Goal: Task Accomplishment & Management: Complete application form

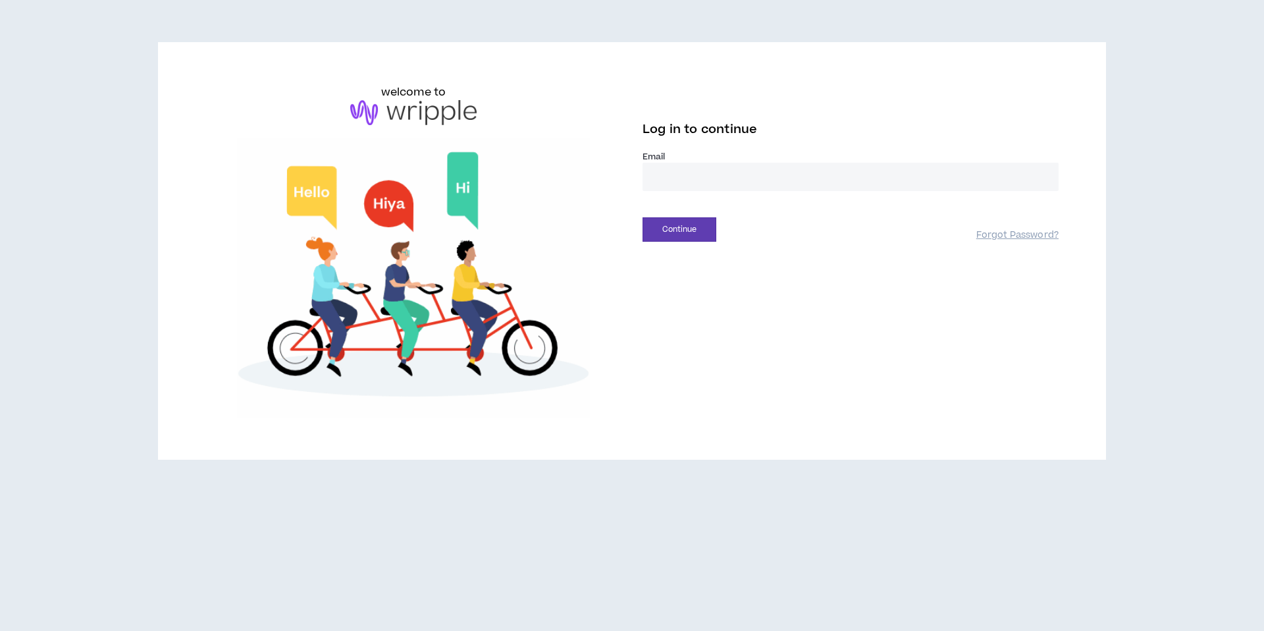
type input "**********"
click at [690, 229] on button "Continue" at bounding box center [680, 229] width 74 height 24
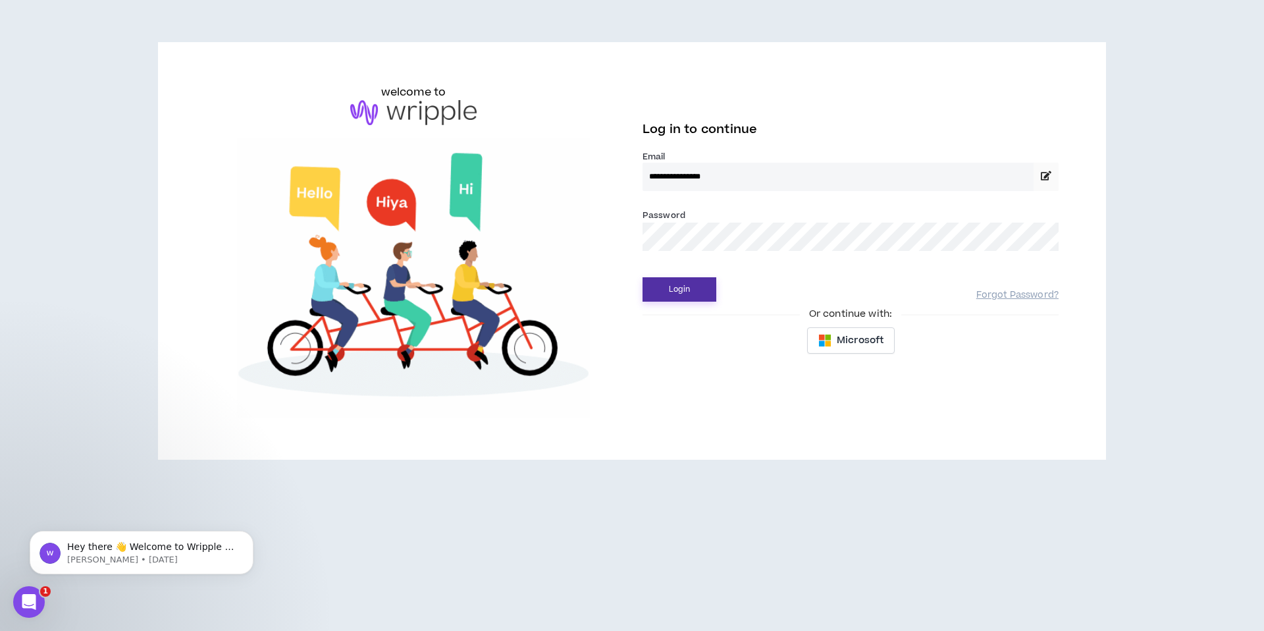
click at [685, 295] on button "Login" at bounding box center [680, 289] width 74 height 24
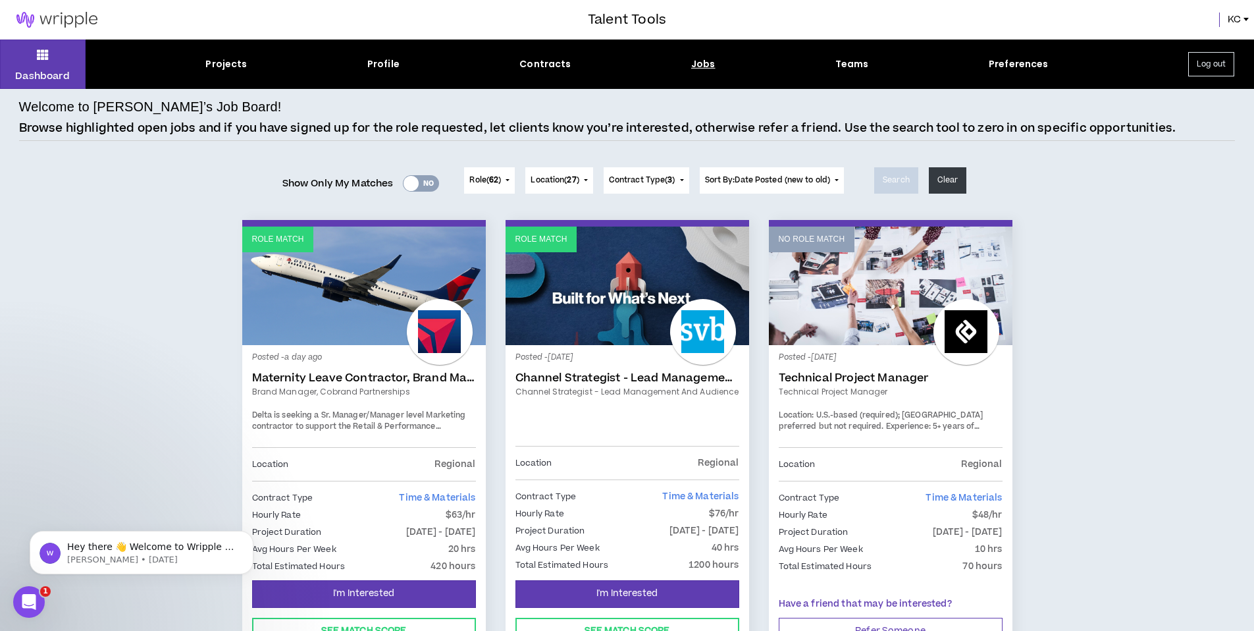
scroll to position [109, 0]
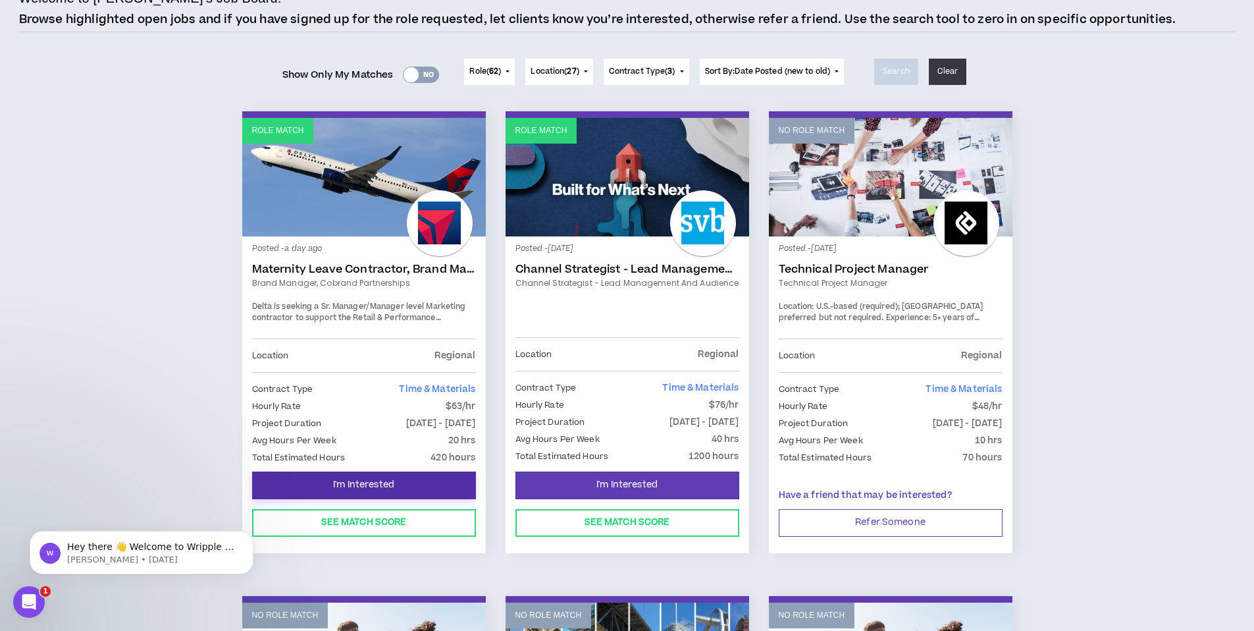
click at [412, 480] on button "I'm Interested" at bounding box center [364, 485] width 224 height 28
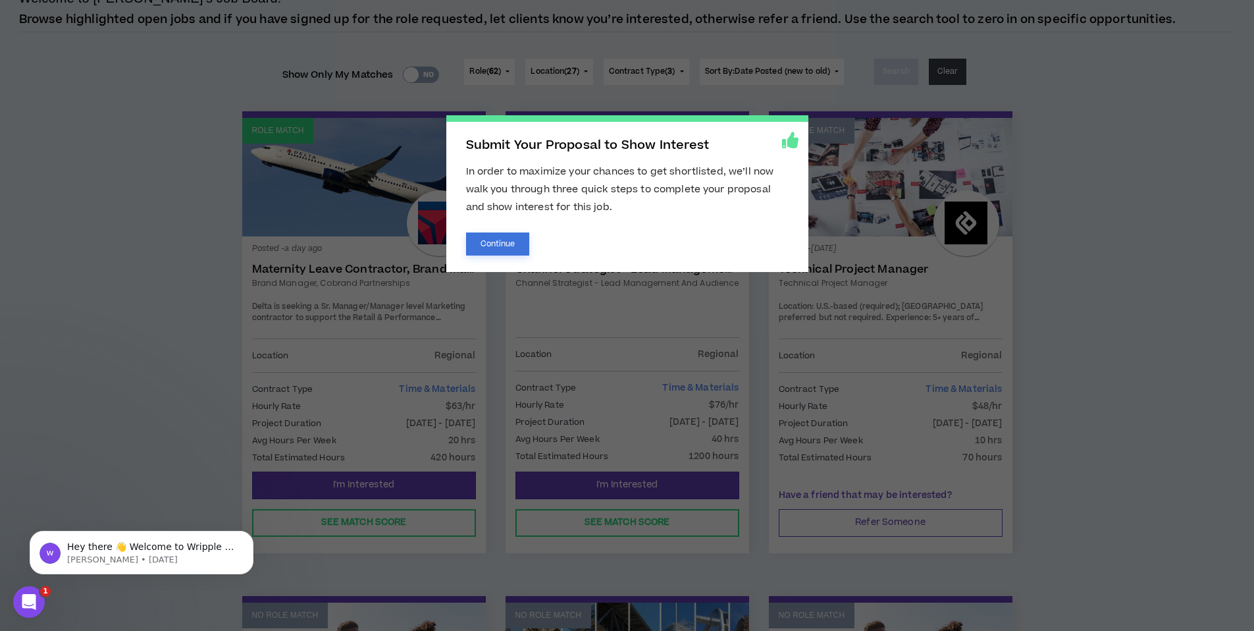
click at [512, 248] on button "Continue" at bounding box center [498, 243] width 64 height 23
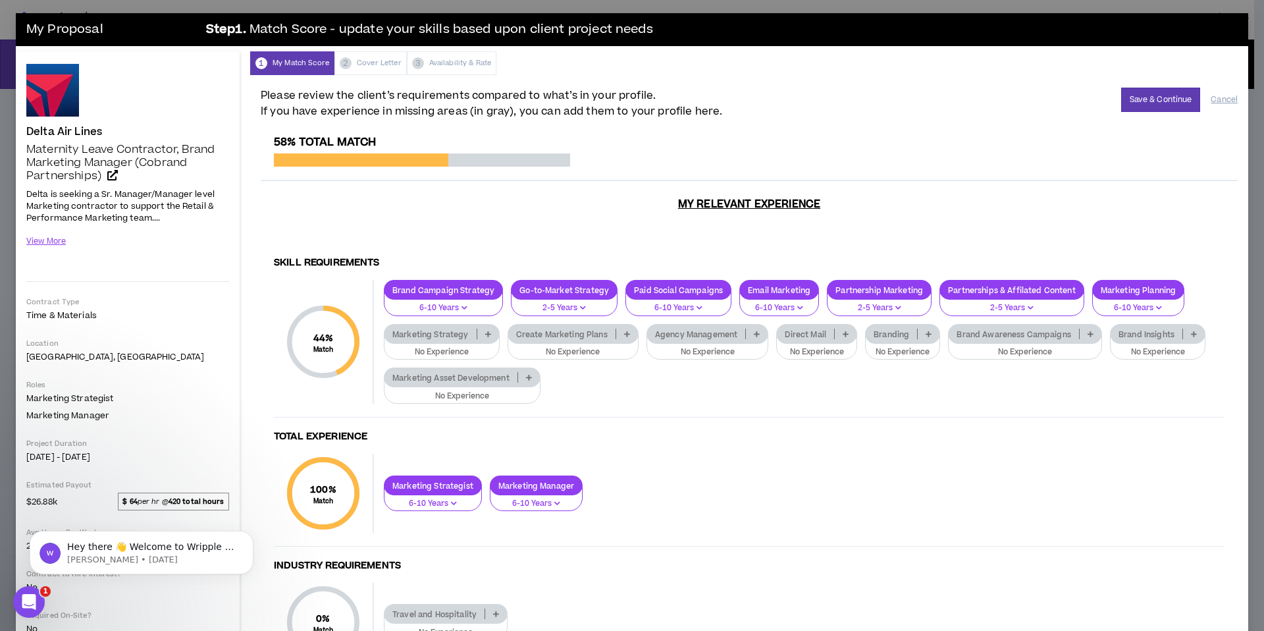
click at [486, 337] on icon at bounding box center [488, 334] width 6 height 7
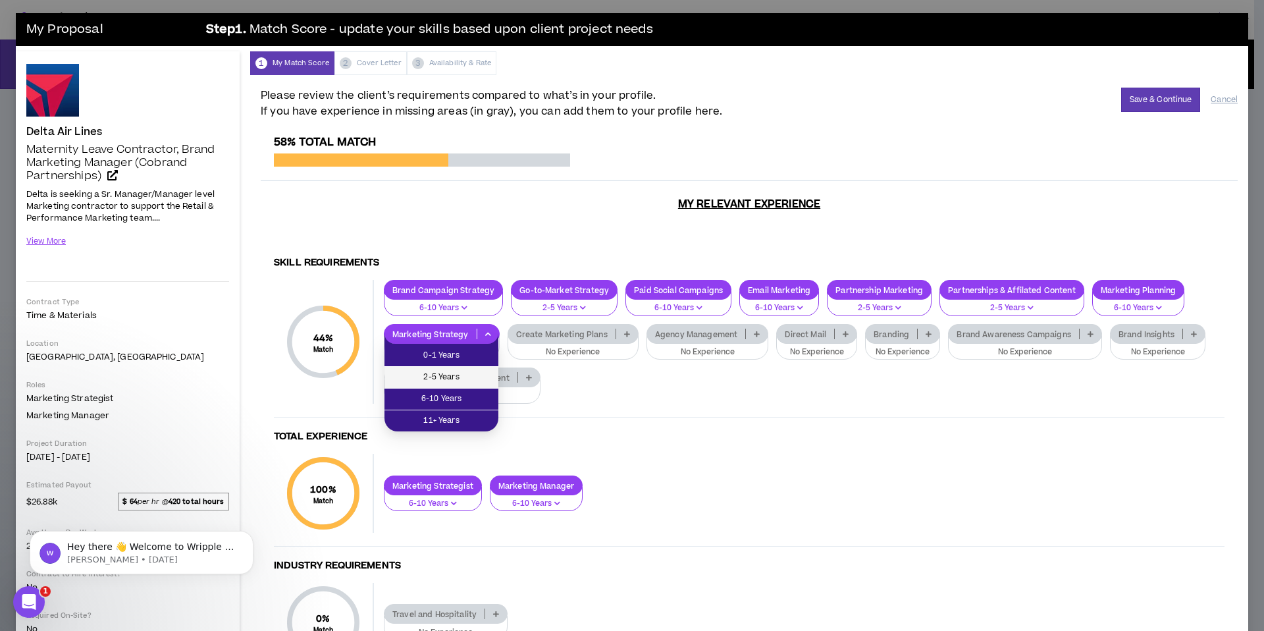
click at [460, 377] on span "2-5 Years" at bounding box center [441, 377] width 98 height 14
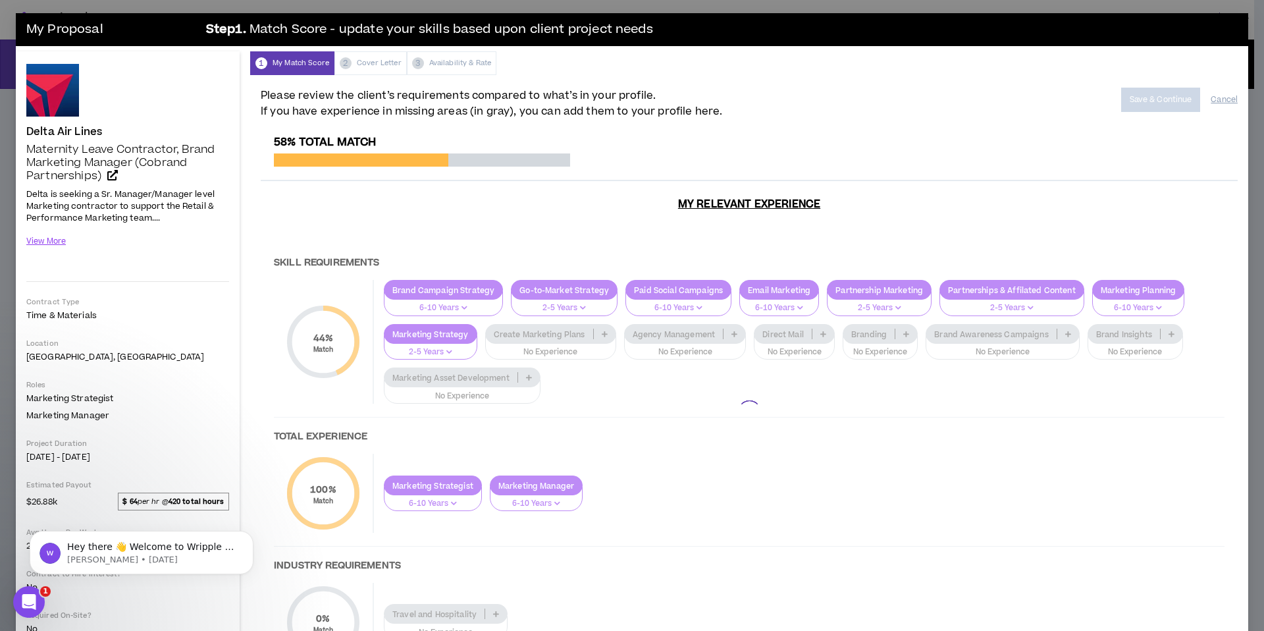
click at [583, 348] on div at bounding box center [749, 412] width 977 height 552
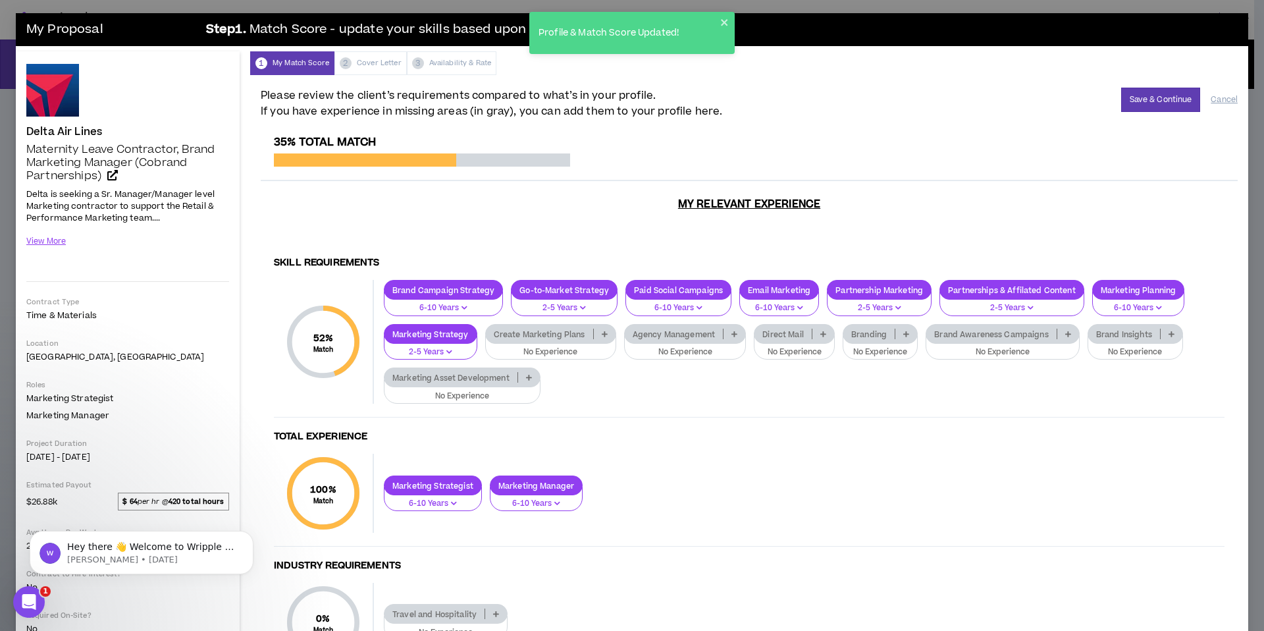
click at [583, 348] on p "No Experience" at bounding box center [551, 352] width 114 height 12
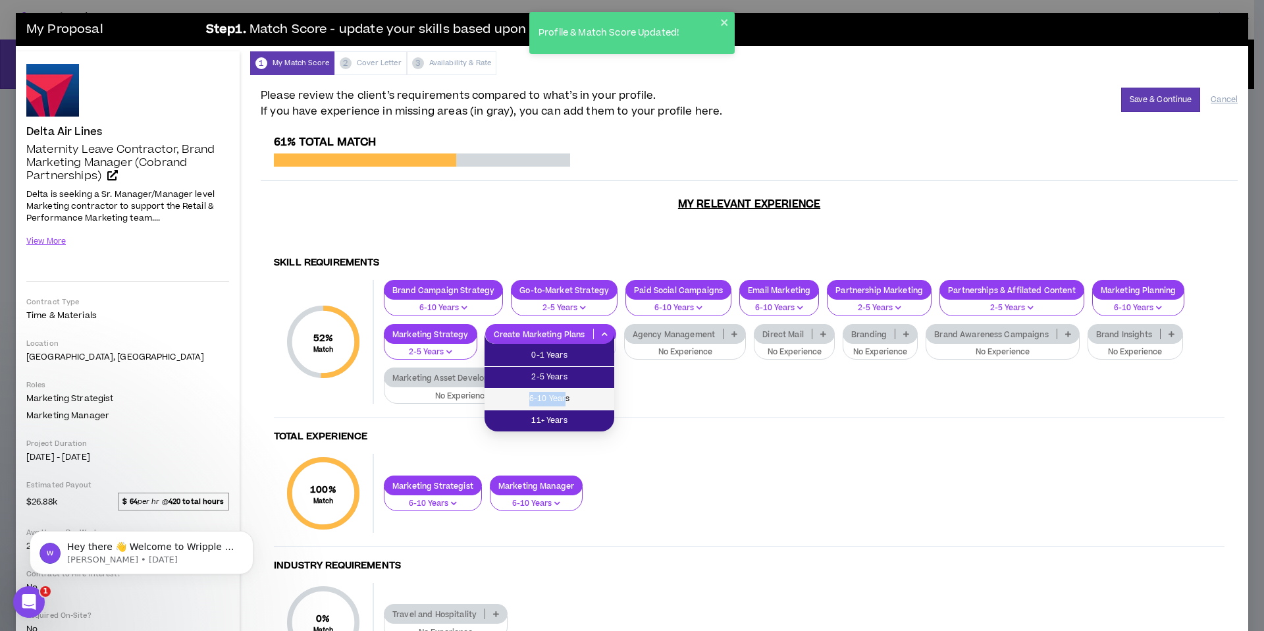
drag, startPoint x: 564, startPoint y: 387, endPoint x: 565, endPoint y: 393, distance: 6.6
click at [565, 393] on ul "0-1 Years 2-5 Years 6-10 Years 11+ Years" at bounding box center [550, 388] width 130 height 88
click at [565, 393] on span "6-10 Years" at bounding box center [550, 399] width 114 height 14
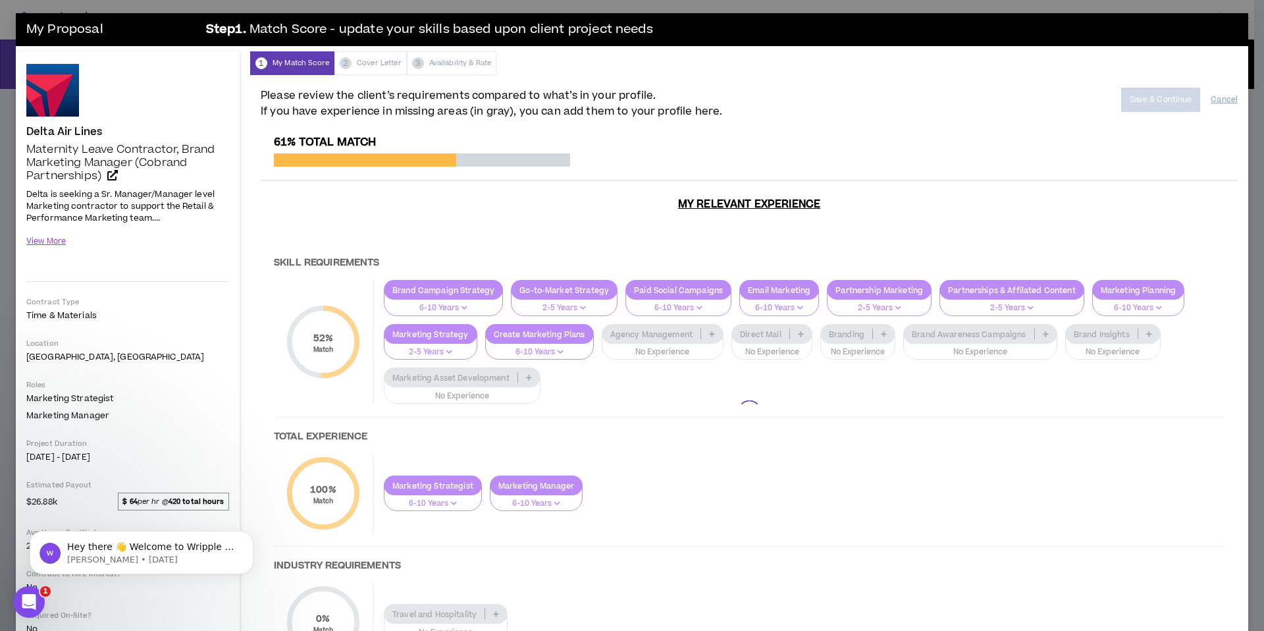
click at [429, 332] on div at bounding box center [749, 412] width 977 height 552
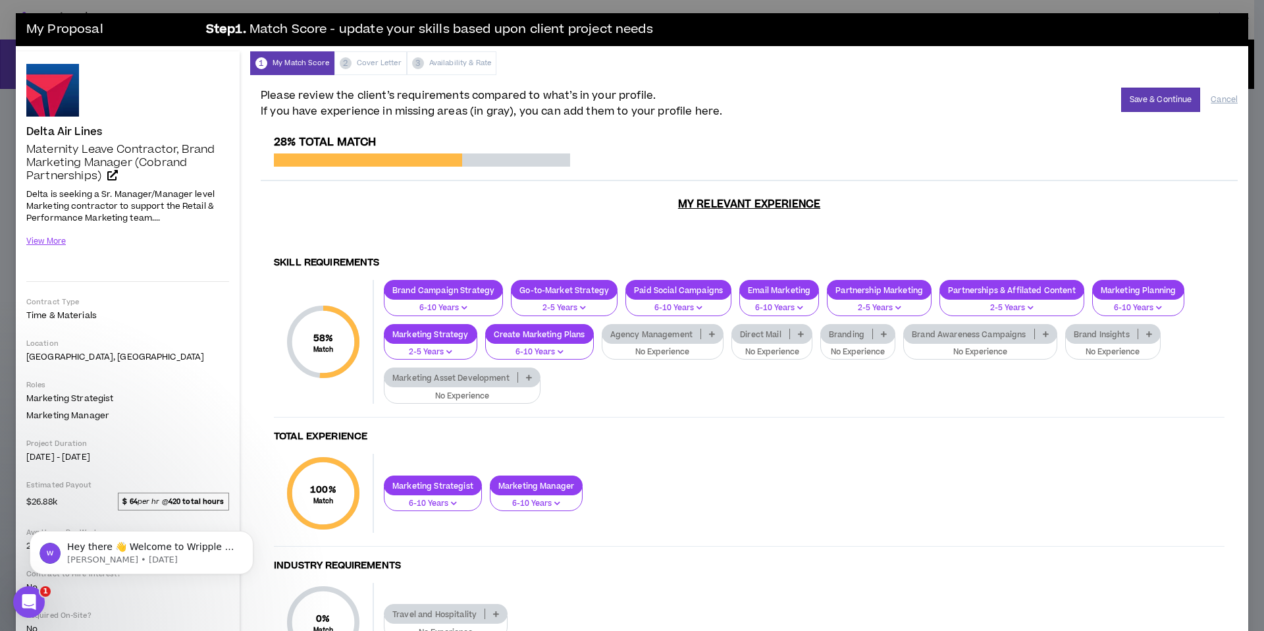
click at [427, 351] on p "2-5 Years" at bounding box center [430, 352] width 76 height 12
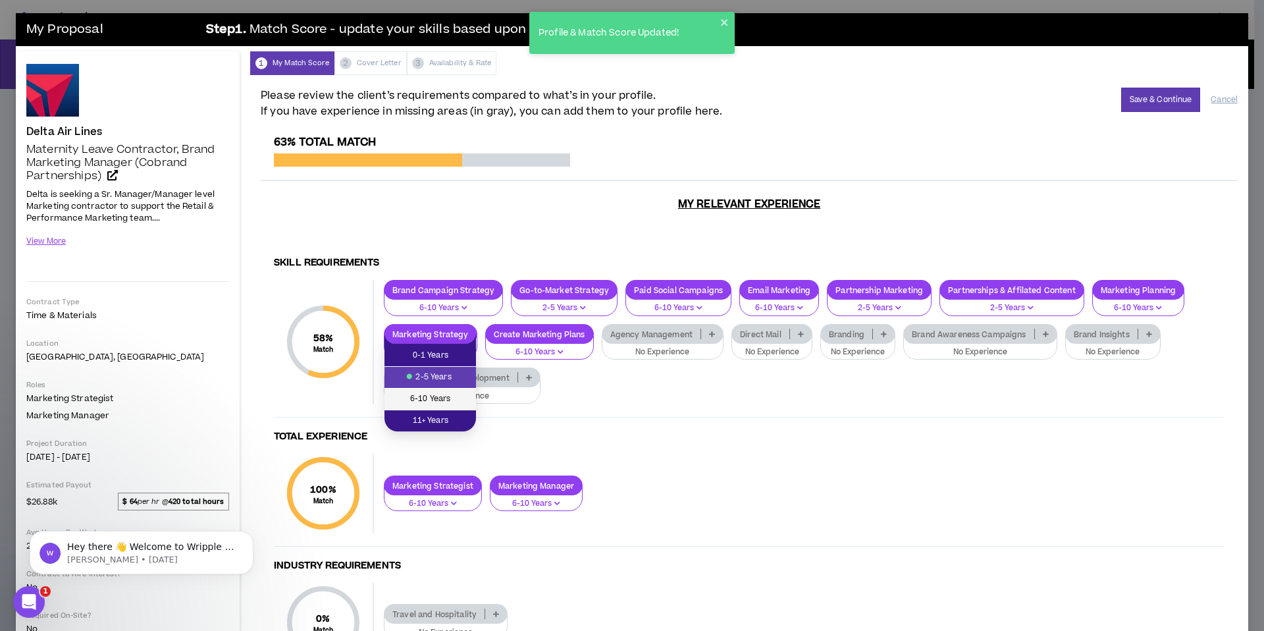
click at [427, 395] on span "6-10 Years" at bounding box center [430, 399] width 76 height 14
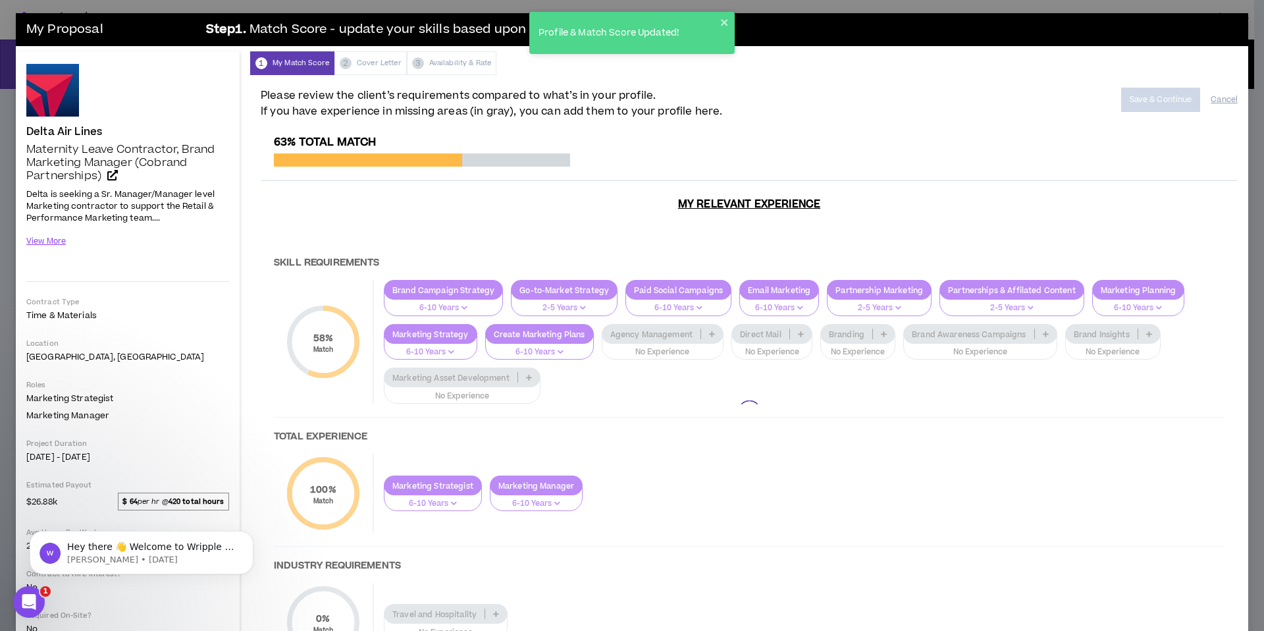
click at [653, 331] on div at bounding box center [749, 412] width 977 height 552
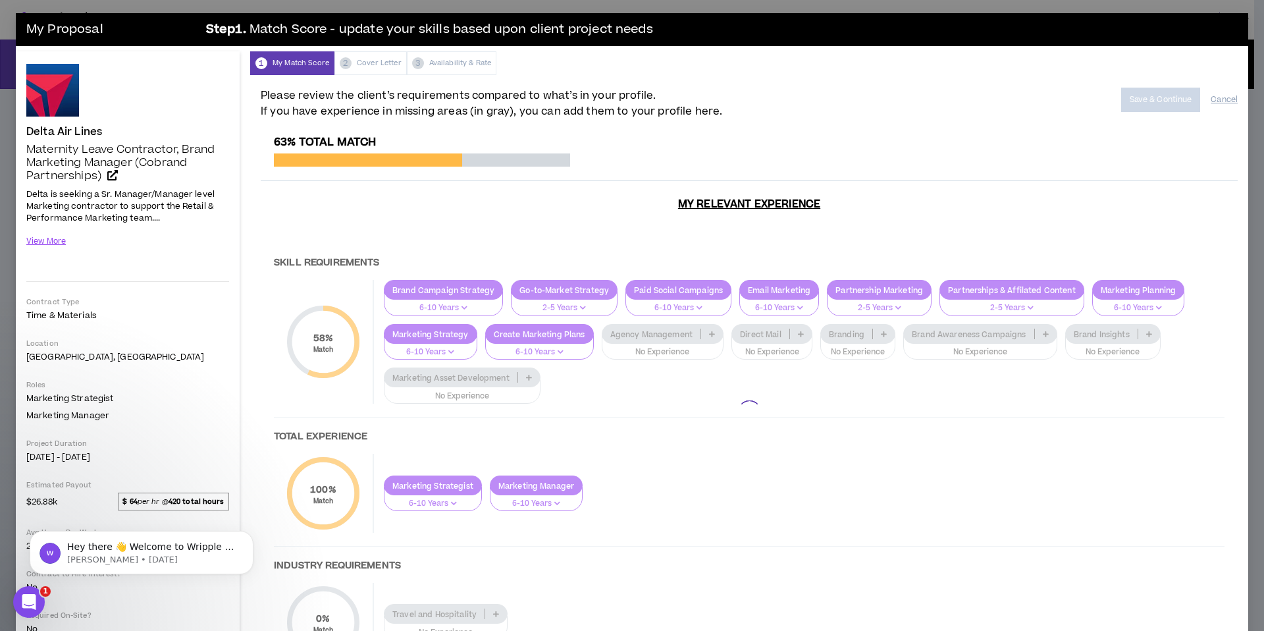
click at [654, 373] on div at bounding box center [749, 412] width 977 height 552
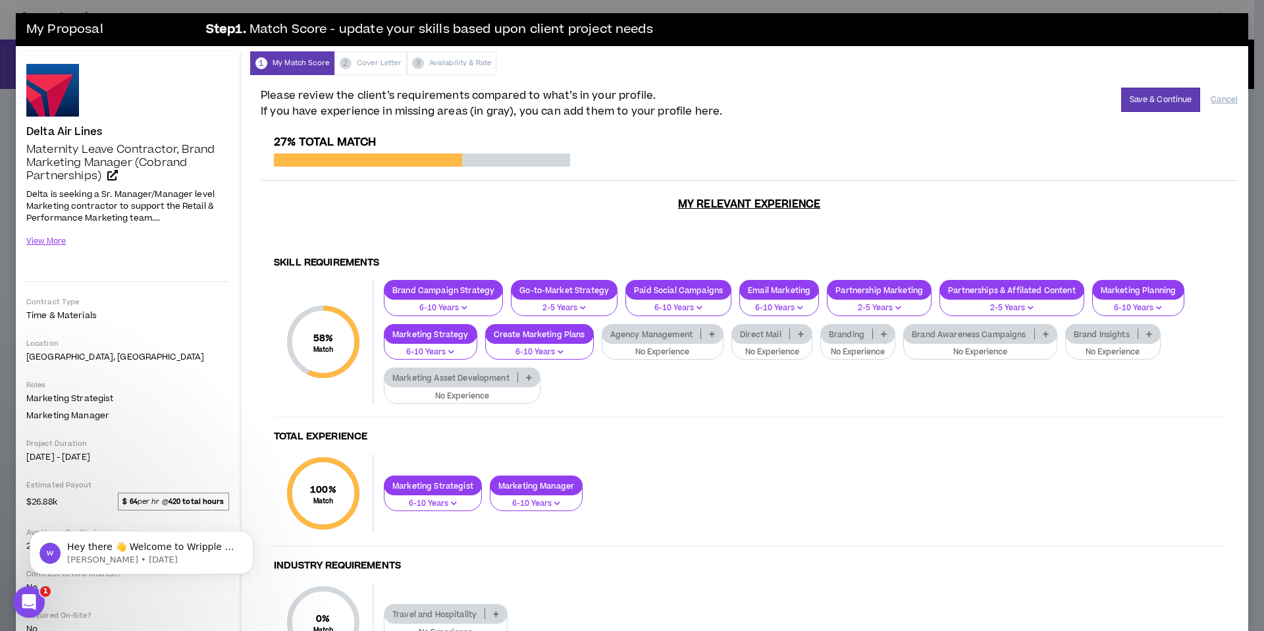
click at [652, 355] on p "No Experience" at bounding box center [662, 352] width 105 height 12
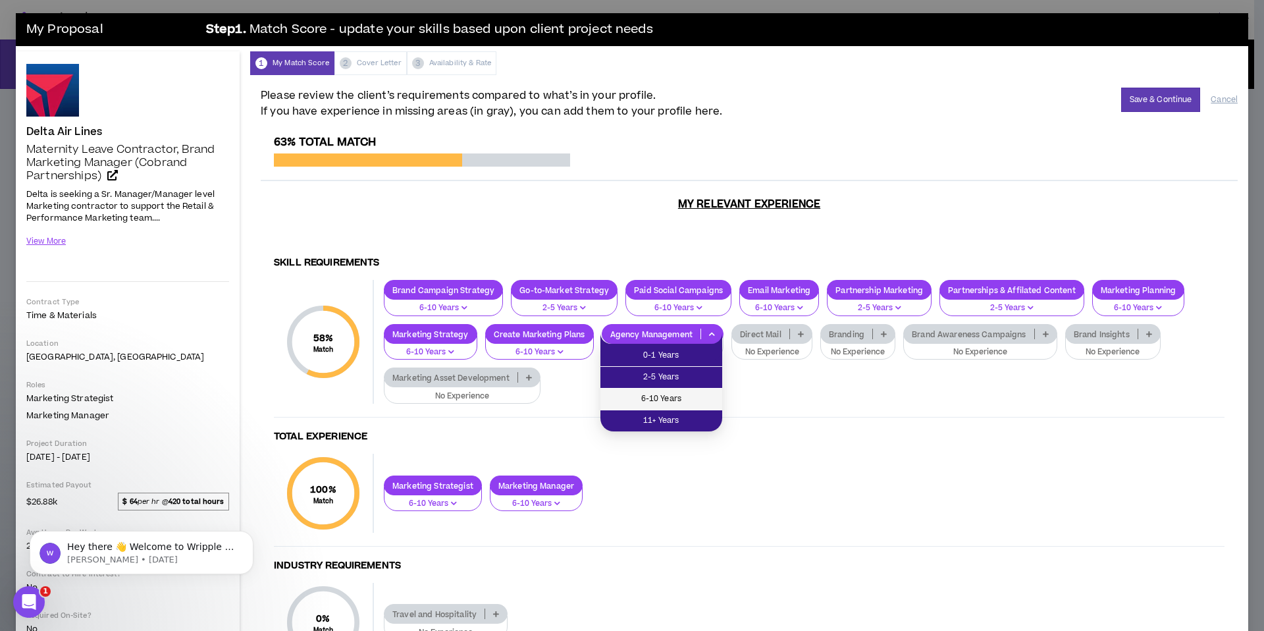
click at [663, 403] on span "6-10 Years" at bounding box center [661, 399] width 106 height 14
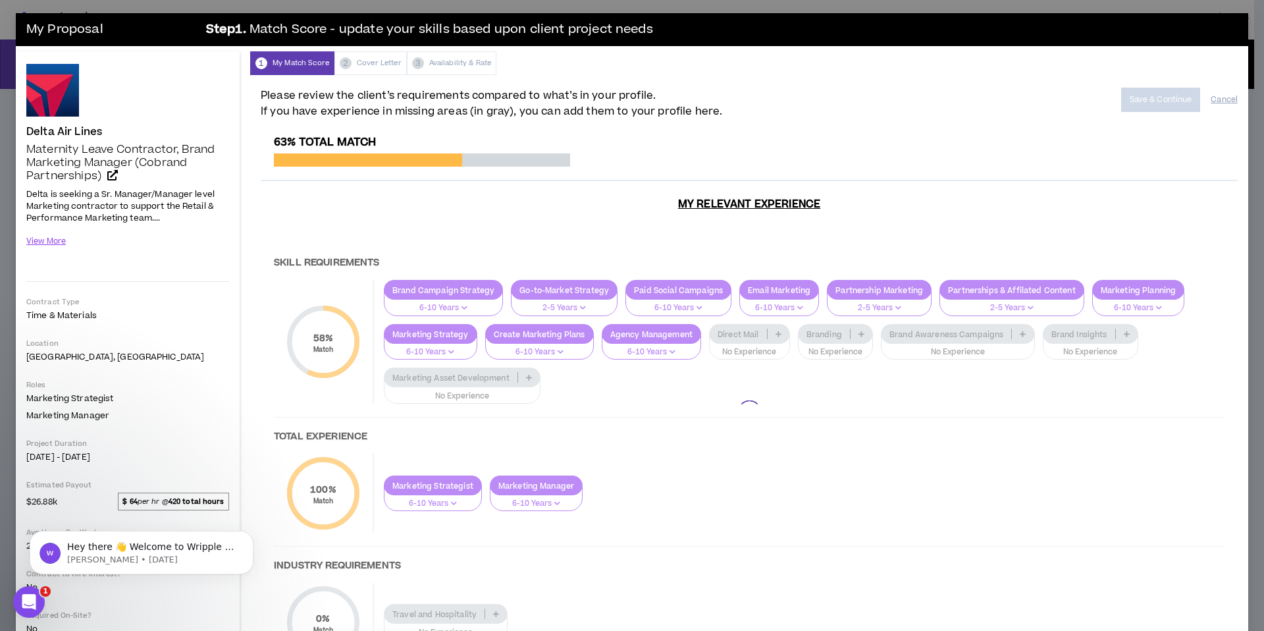
click at [756, 352] on div at bounding box center [749, 412] width 977 height 552
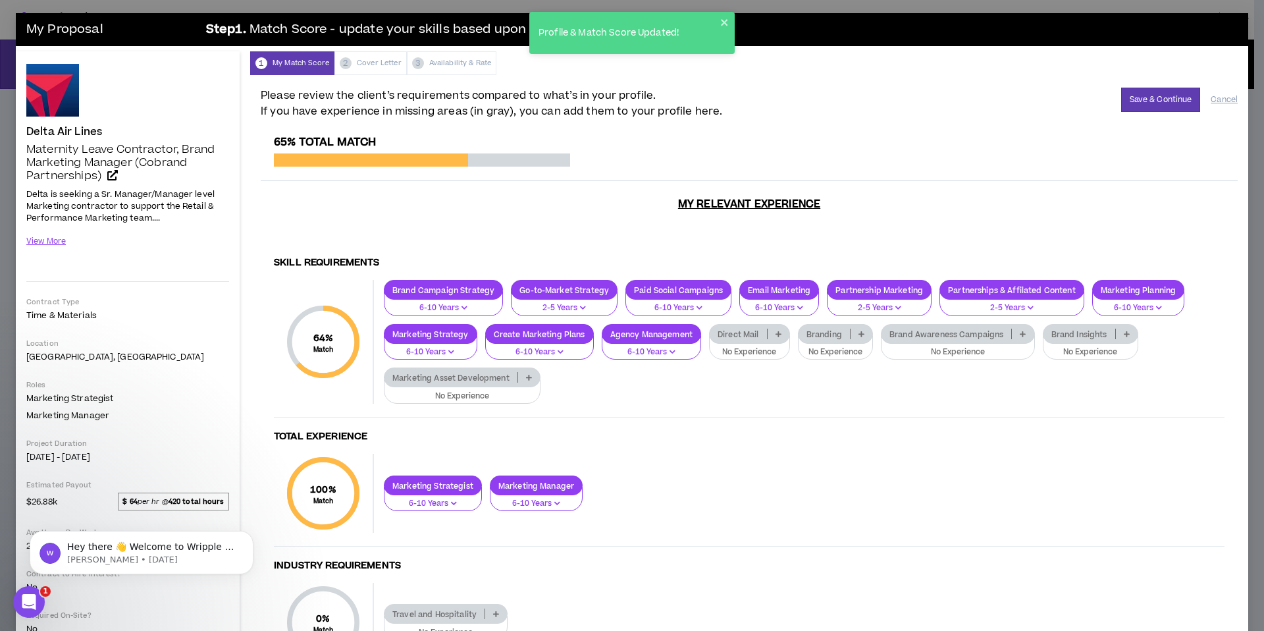
click at [755, 342] on div "Direct Mail" at bounding box center [749, 334] width 81 height 20
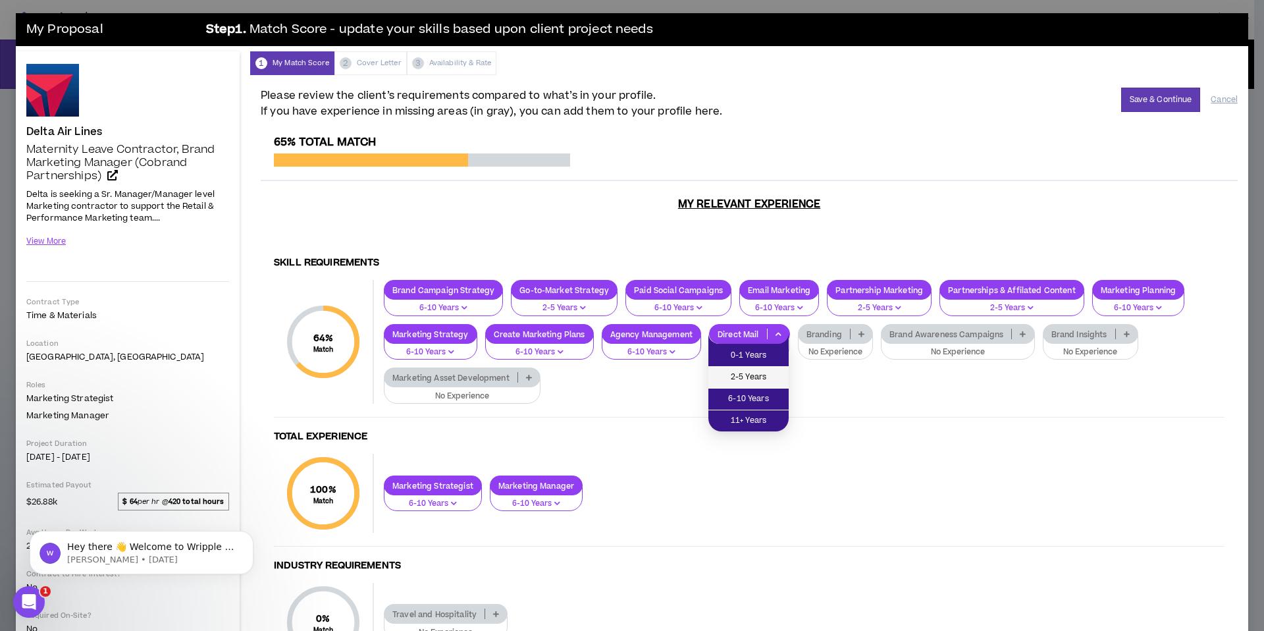
click at [747, 377] on span "2-5 Years" at bounding box center [748, 377] width 65 height 14
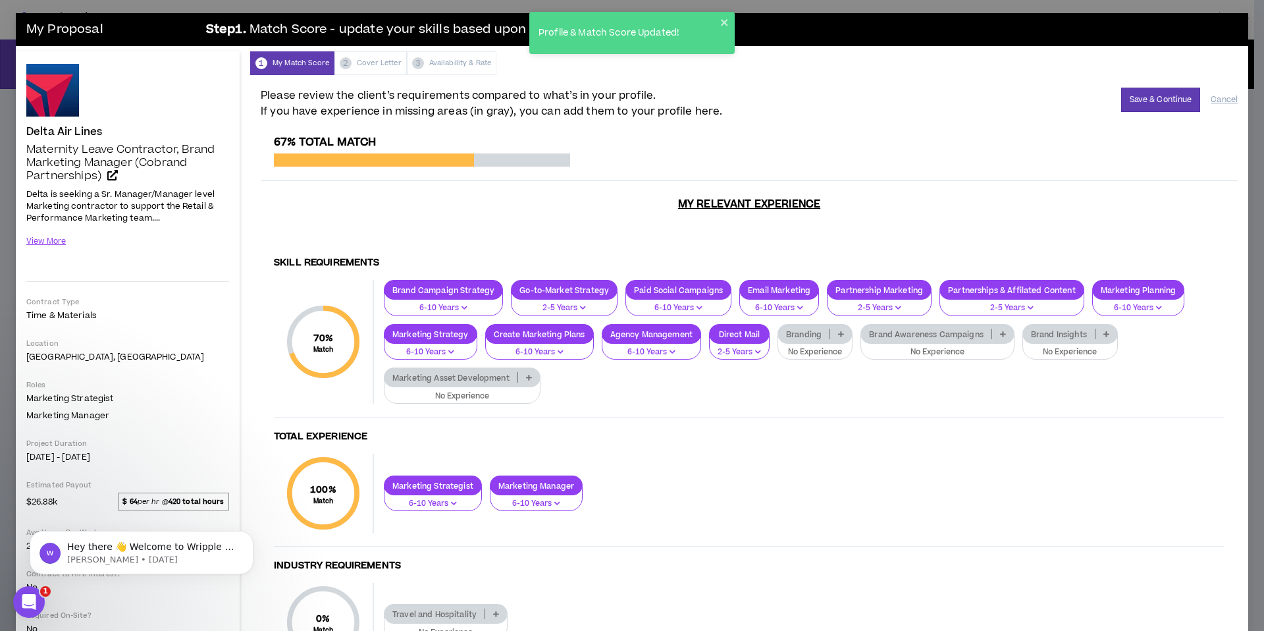
click at [816, 360] on button "No Experience" at bounding box center [815, 347] width 75 height 25
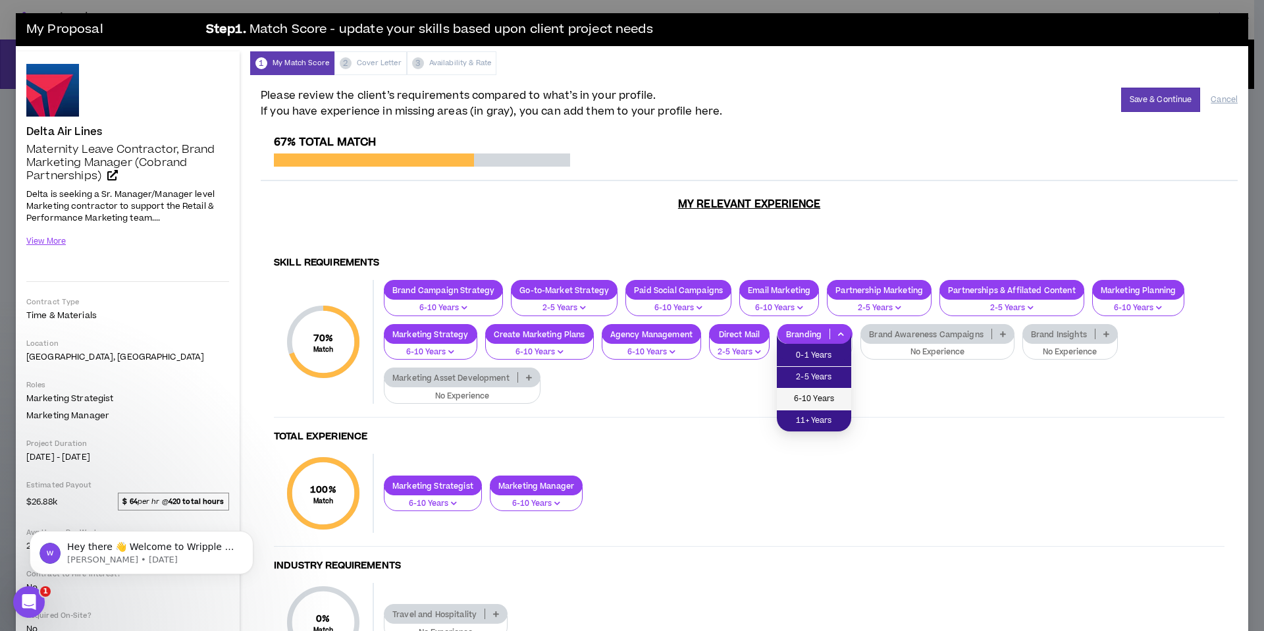
click at [800, 396] on span "6-10 Years" at bounding box center [814, 399] width 59 height 14
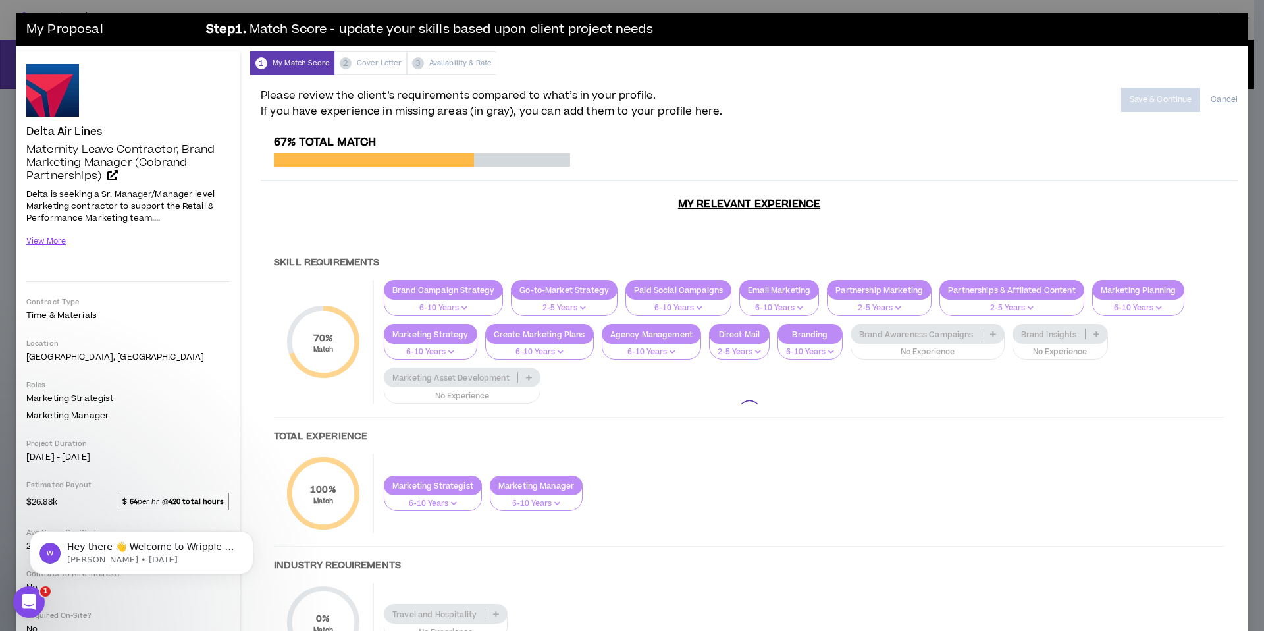
click at [898, 348] on div at bounding box center [749, 412] width 977 height 552
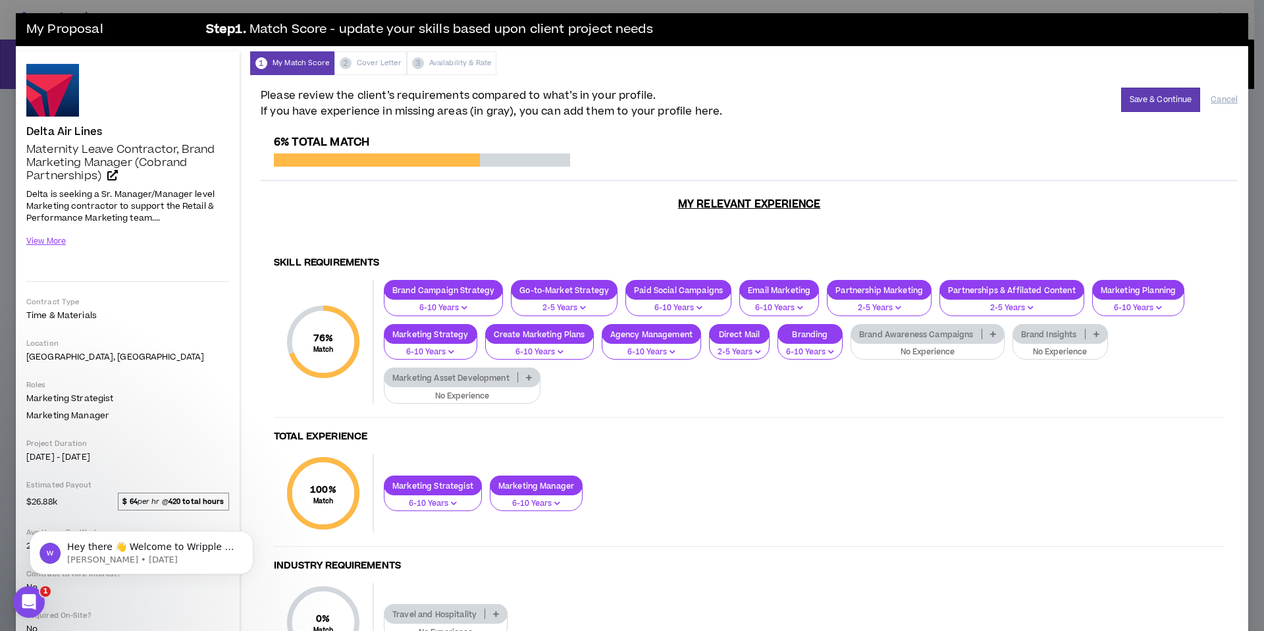
click at [900, 356] on p "No Experience" at bounding box center [927, 352] width 137 height 12
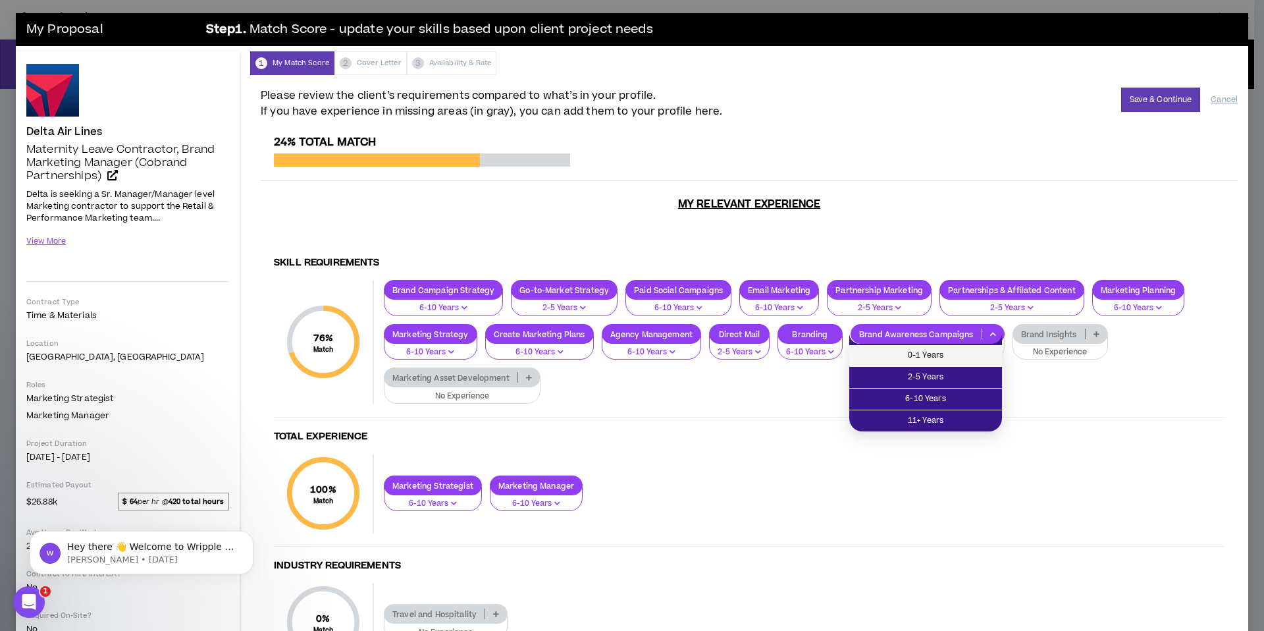
click at [911, 350] on span "0-1 Years" at bounding box center [925, 355] width 137 height 14
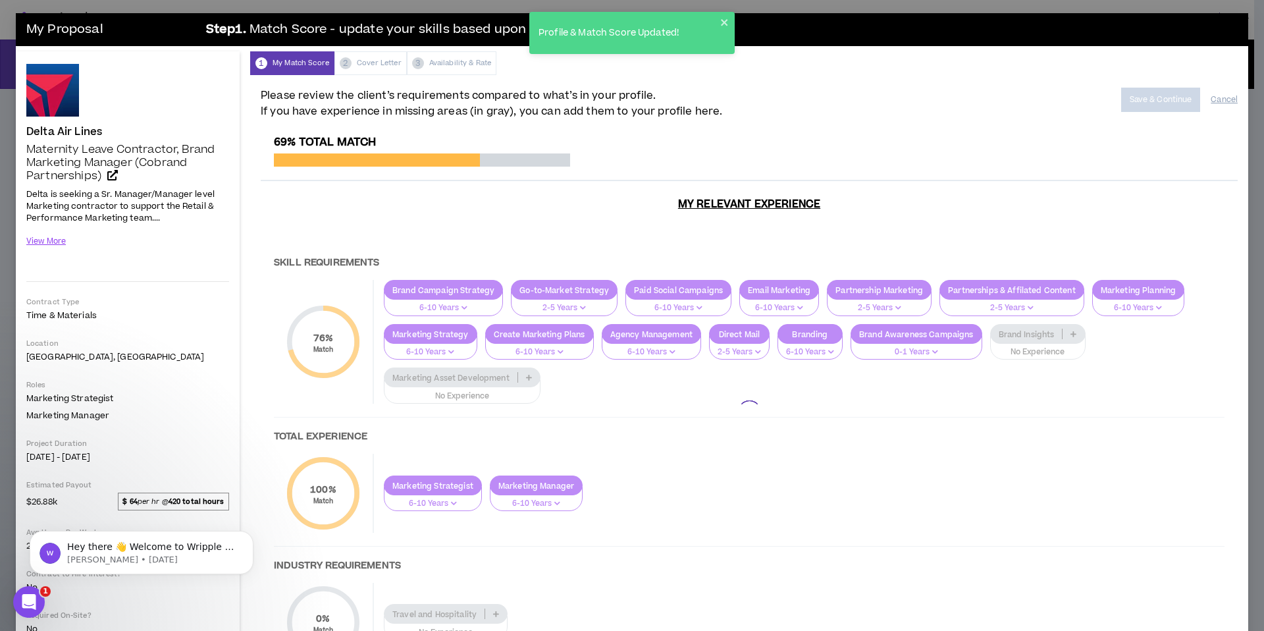
click at [913, 337] on div at bounding box center [749, 412] width 977 height 552
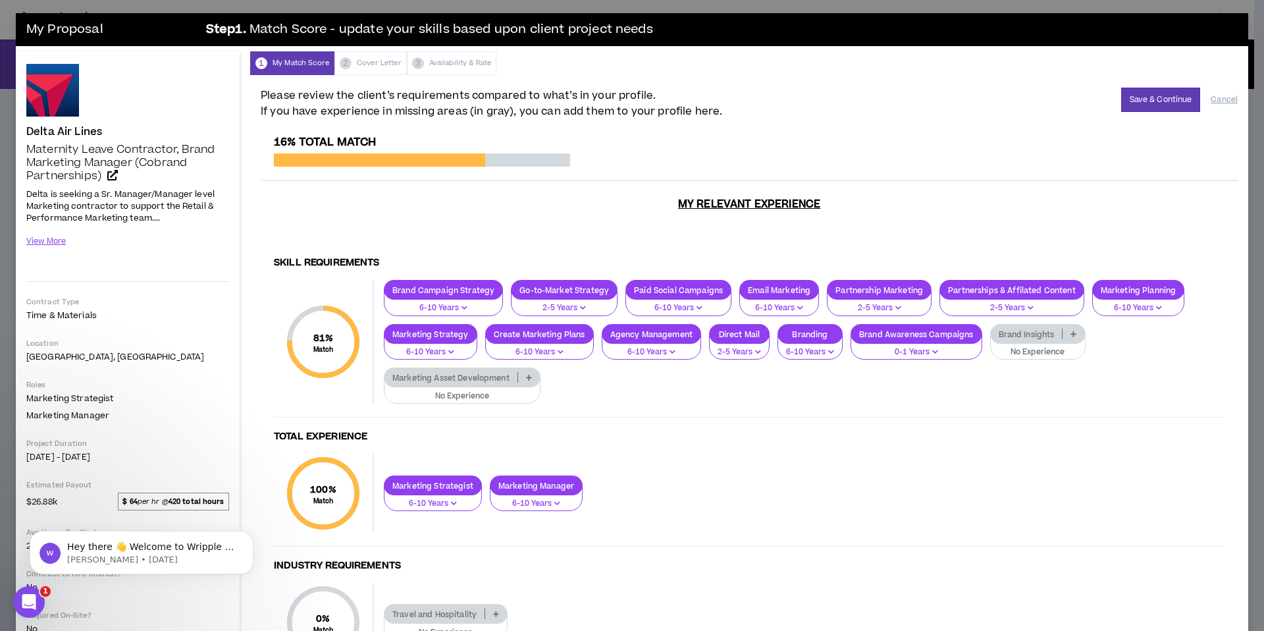
click at [920, 353] on p "0-1 Years" at bounding box center [916, 352] width 115 height 12
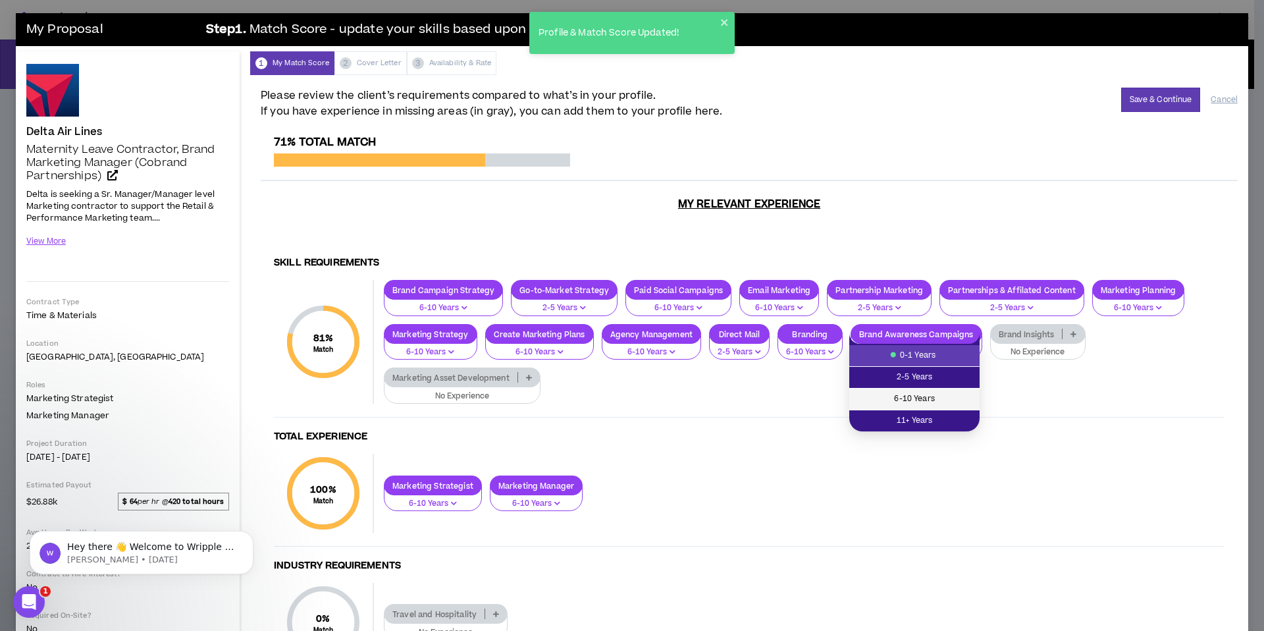
click at [923, 395] on span "6-10 Years" at bounding box center [914, 399] width 115 height 14
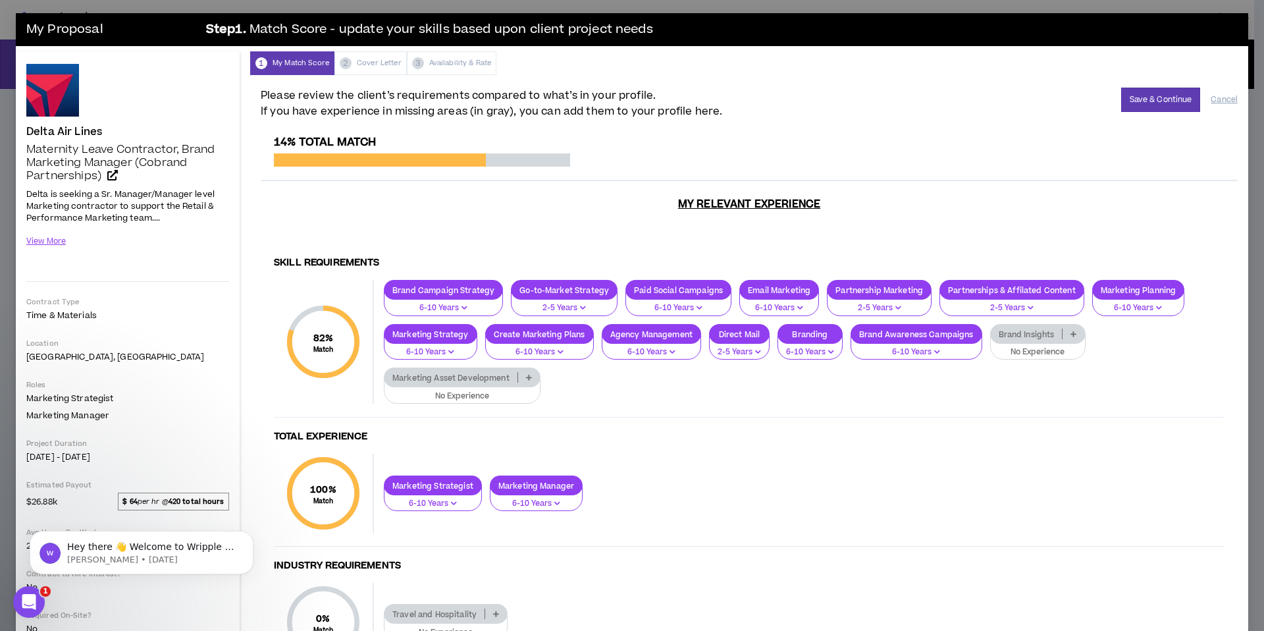
click at [1050, 352] on p "No Experience" at bounding box center [1038, 352] width 78 height 12
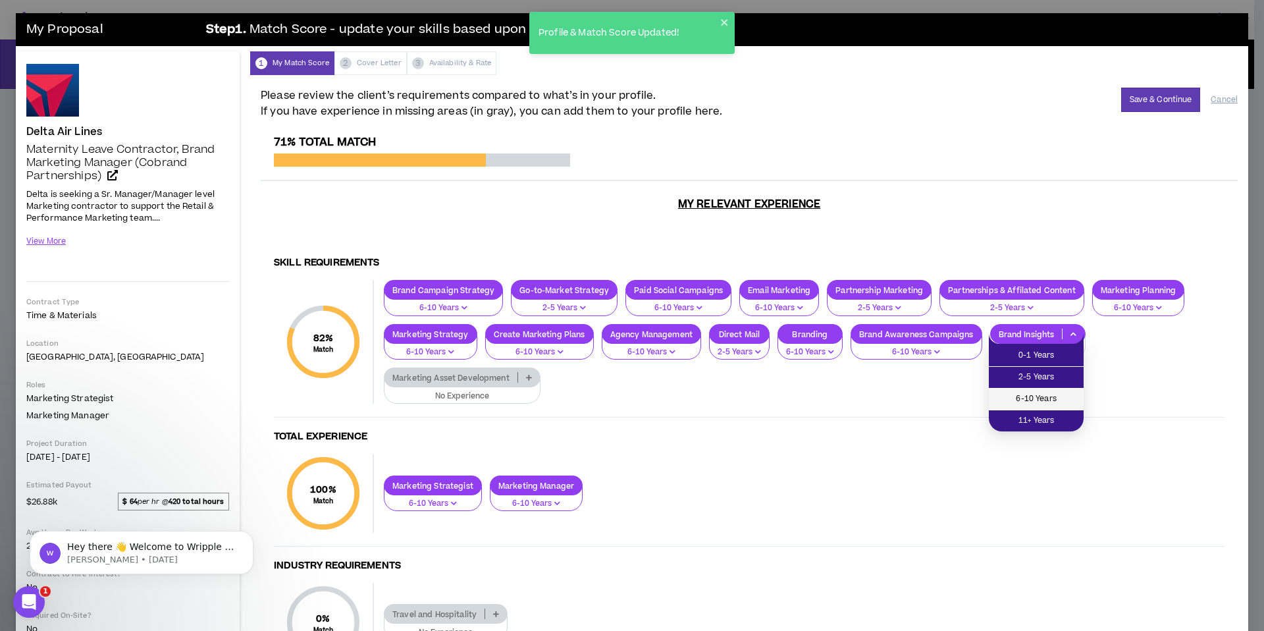
click at [1044, 394] on span "6-10 Years" at bounding box center [1036, 399] width 79 height 14
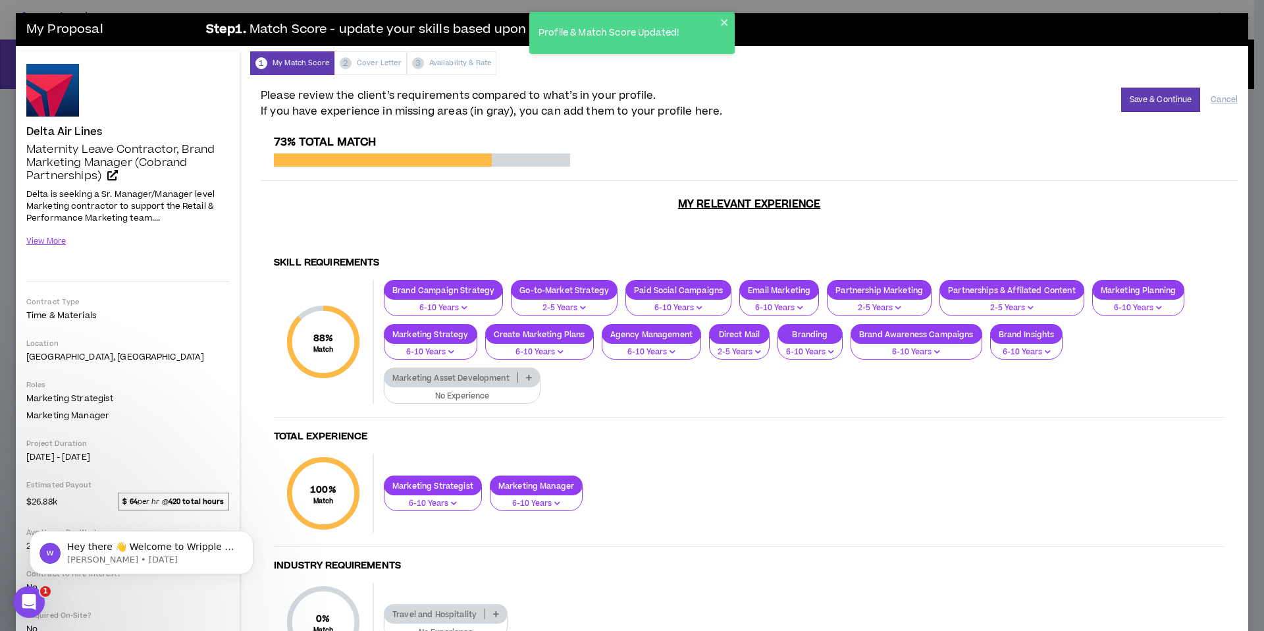
click at [475, 394] on p "No Experience" at bounding box center [462, 396] width 140 height 12
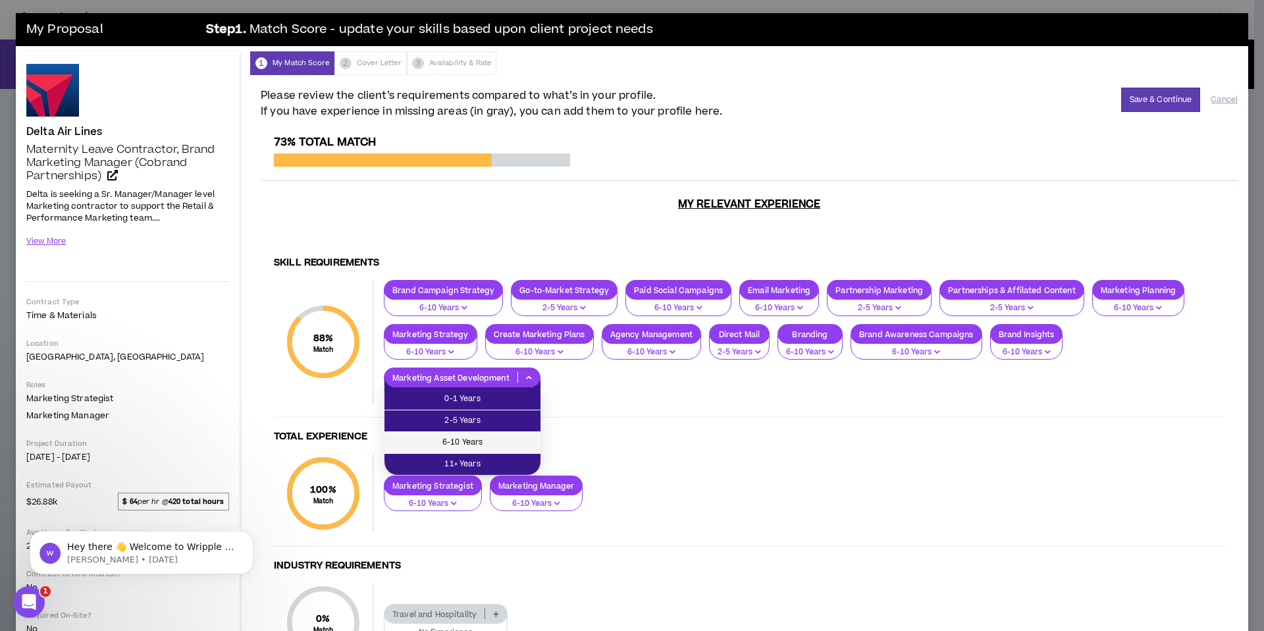
click at [475, 439] on span "6-10 Years" at bounding box center [462, 442] width 140 height 14
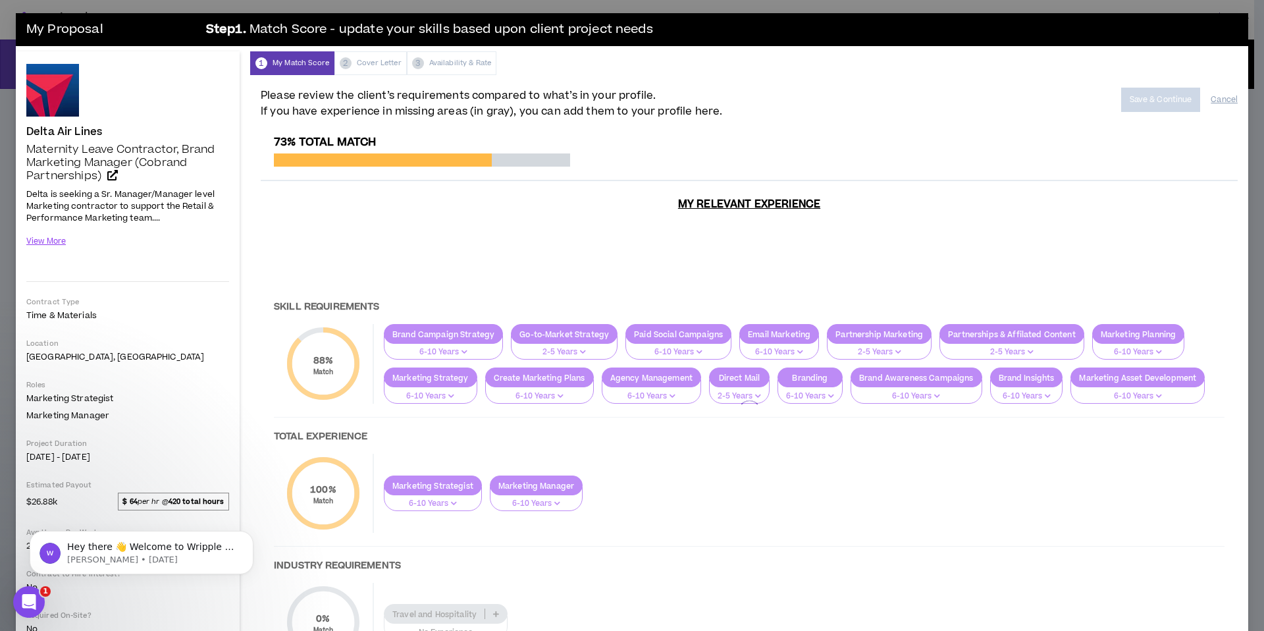
scroll to position [86, 0]
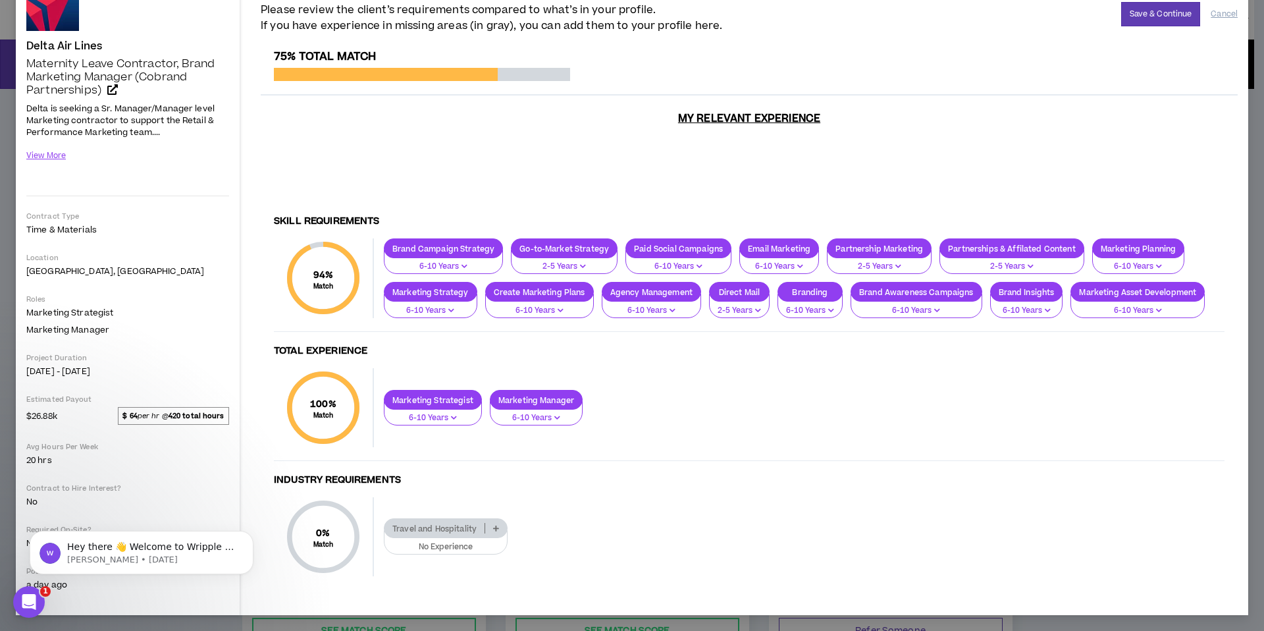
click at [437, 541] on p "No Experience" at bounding box center [445, 547] width 107 height 12
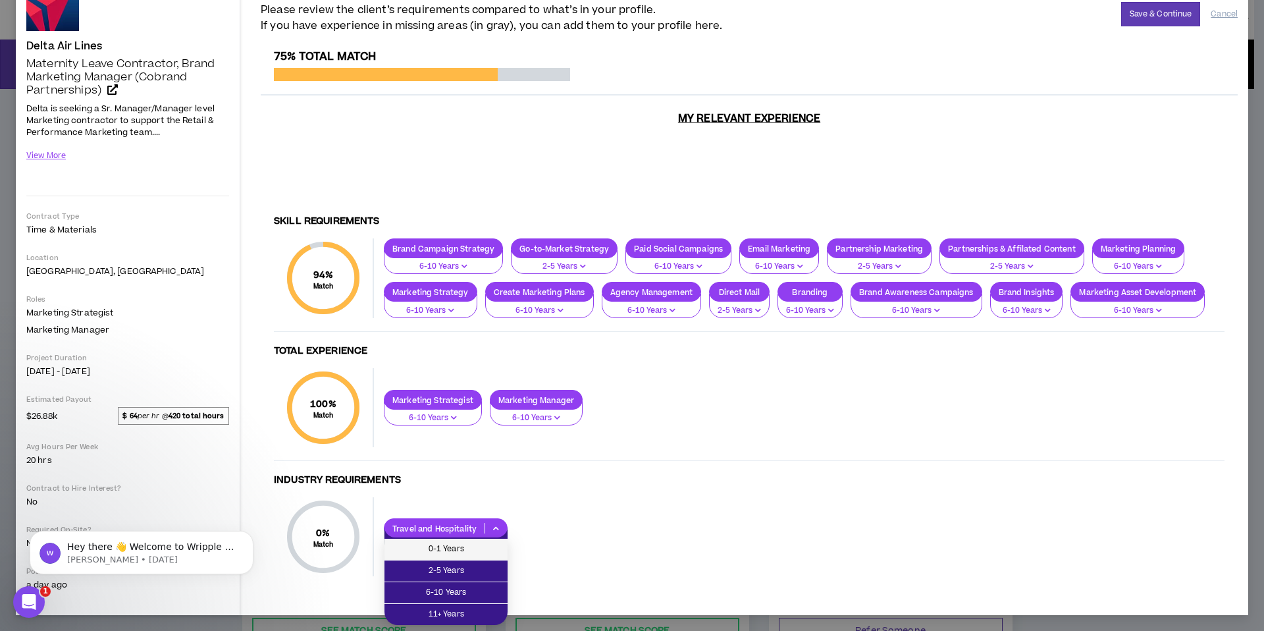
click at [431, 547] on span "0-1 Years" at bounding box center [445, 549] width 107 height 14
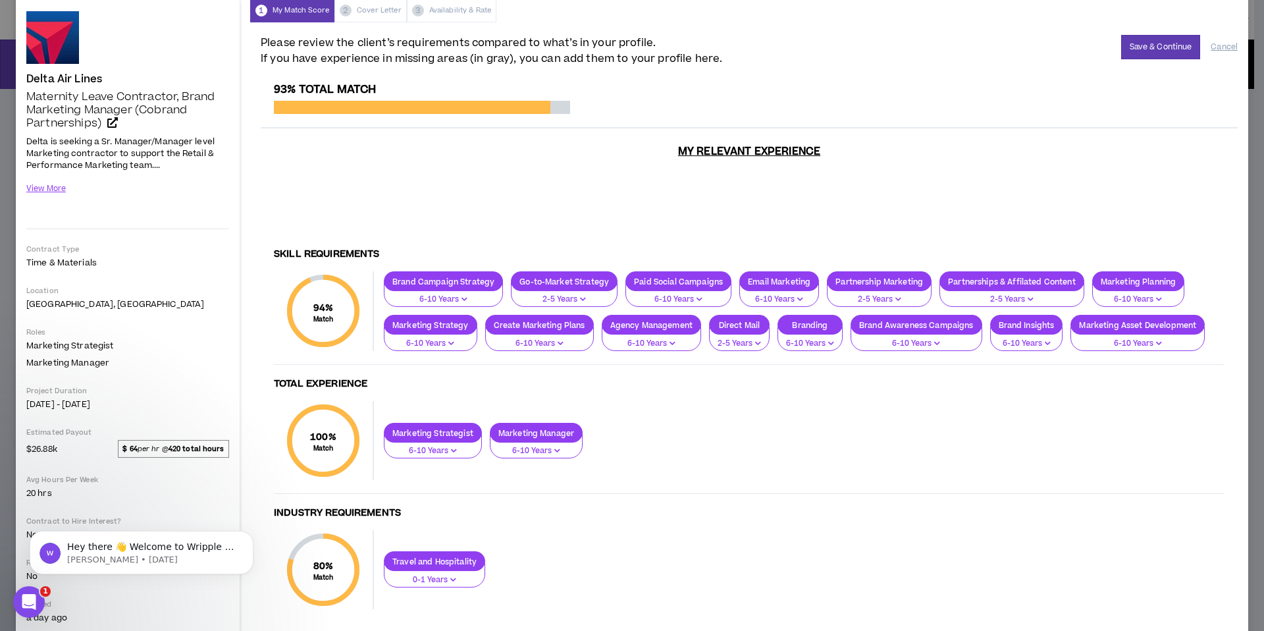
scroll to position [0, 0]
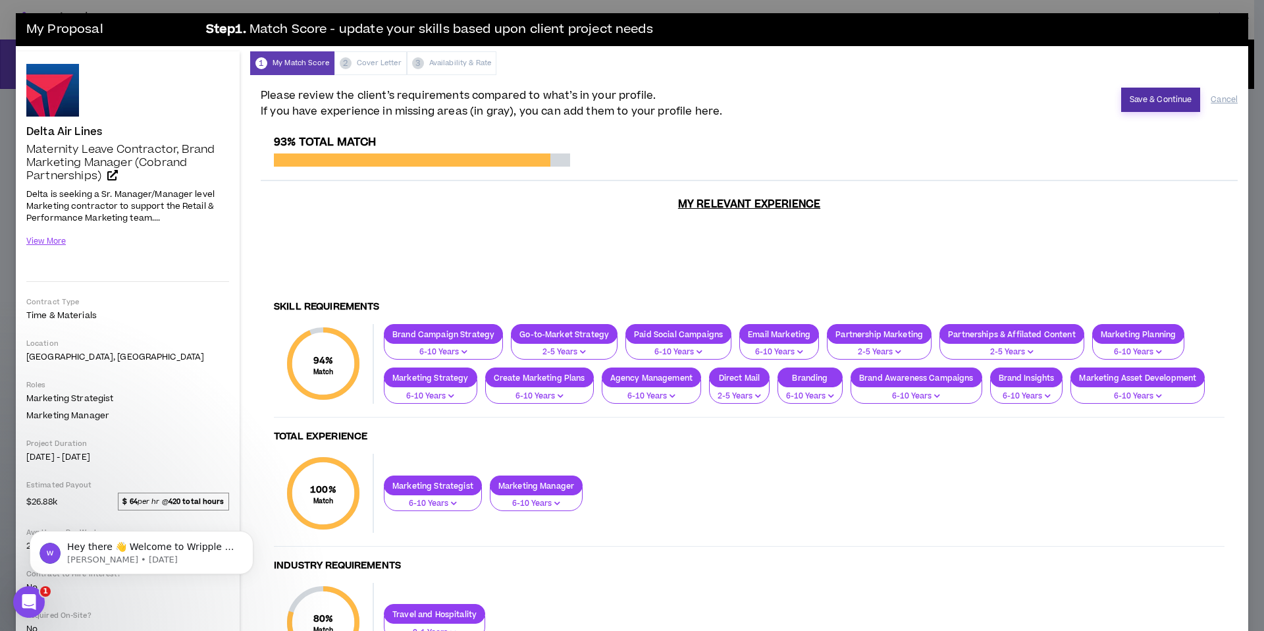
click at [1158, 101] on button "Save & Continue" at bounding box center [1161, 100] width 80 height 24
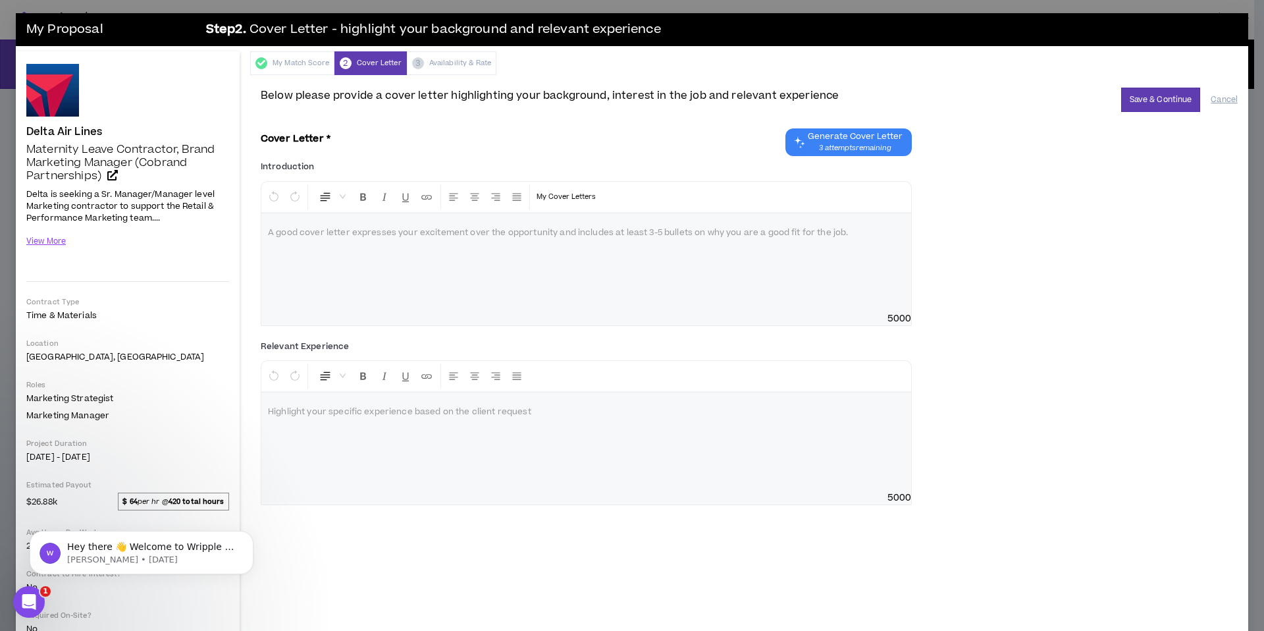
click at [545, 269] on div at bounding box center [586, 262] width 650 height 99
